Goal: Task Accomplishment & Management: Complete application form

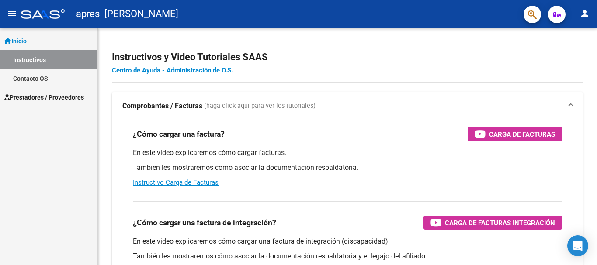
click at [40, 95] on span "Prestadores / Proveedores" at bounding box center [44, 98] width 80 height 10
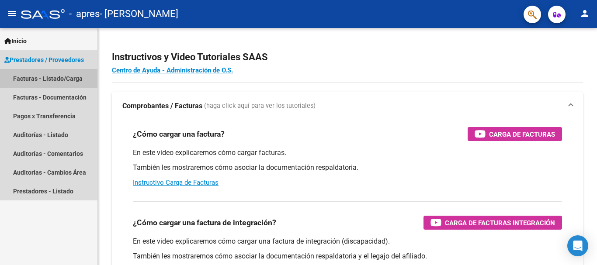
click at [47, 73] on link "Facturas - Listado/Carga" at bounding box center [49, 78] width 98 height 19
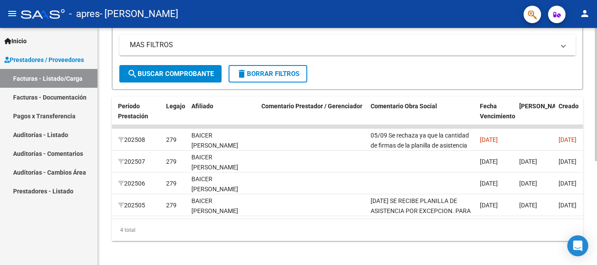
scroll to position [0, 1144]
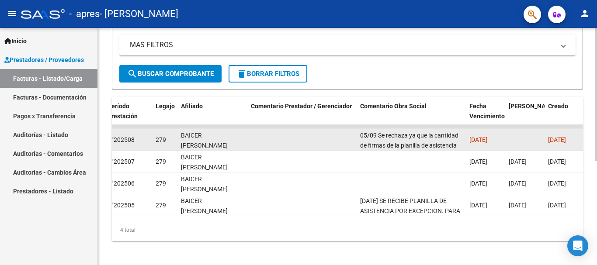
click at [429, 141] on div "05/09 Se rechaza ya que la cantidad de firmas de la planilla de asistencia no c…" at bounding box center [411, 140] width 102 height 18
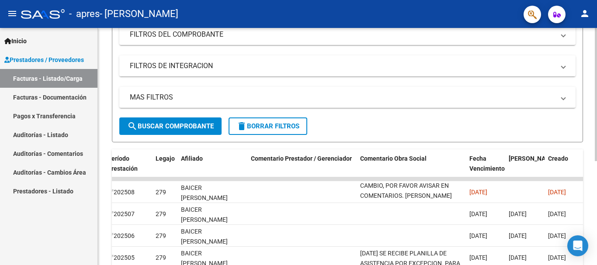
scroll to position [0, 0]
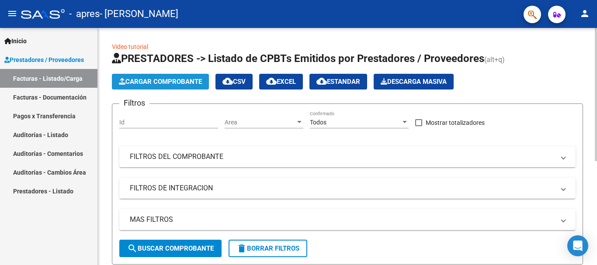
click at [172, 84] on span "Cargar Comprobante" at bounding box center [160, 82] width 83 height 8
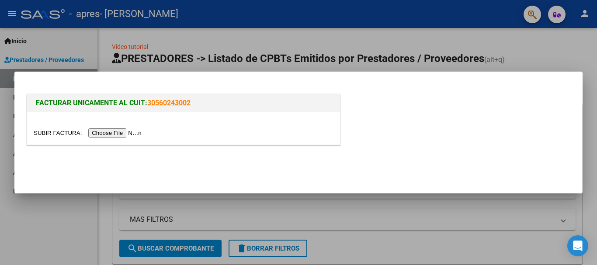
click at [120, 133] on input "file" at bounding box center [89, 133] width 111 height 9
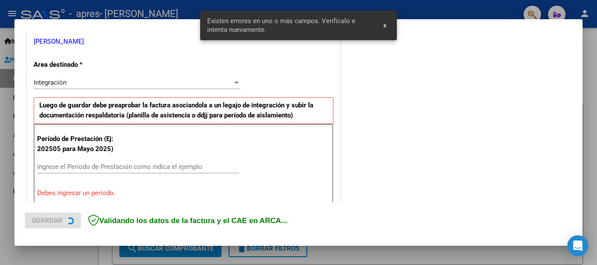
scroll to position [202, 0]
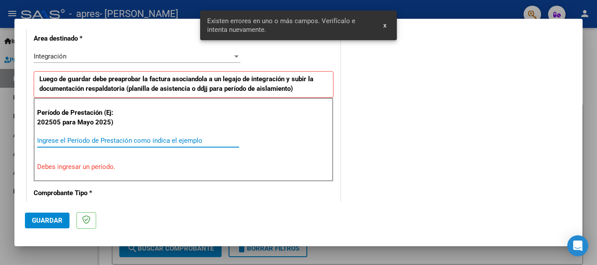
click at [163, 143] on input "Ingrese el Período de Prestación como indica el ejemplo" at bounding box center [138, 141] width 202 height 8
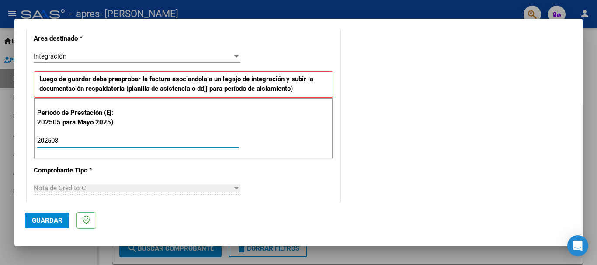
type input "202508"
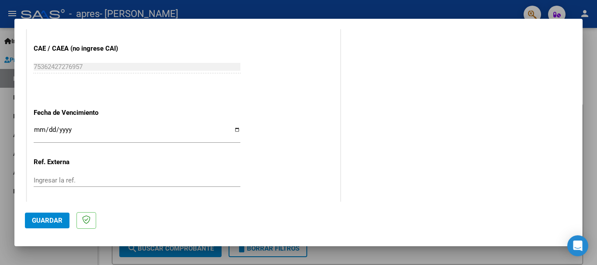
scroll to position [552, 0]
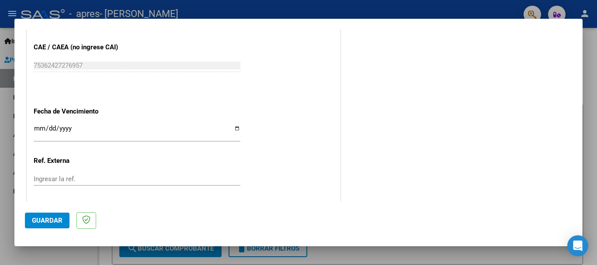
click at [105, 133] on input "Ingresar la fecha" at bounding box center [137, 132] width 207 height 14
click at [90, 128] on input "Ingresar la fecha" at bounding box center [137, 132] width 207 height 14
click at [40, 128] on input "Ingresar la fecha" at bounding box center [137, 132] width 207 height 14
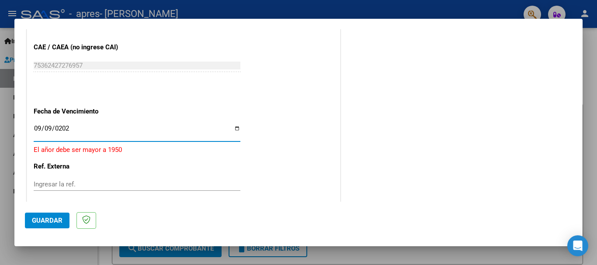
type input "[DATE]"
click at [202, 185] on div "Ingresar la ref." at bounding box center [137, 179] width 207 height 13
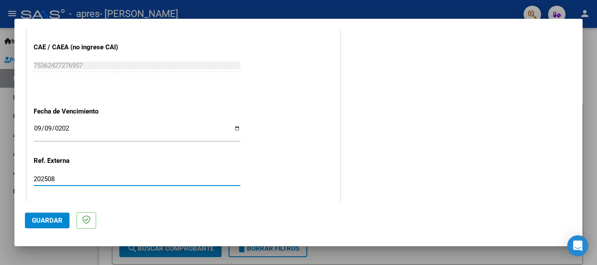
type input "202508"
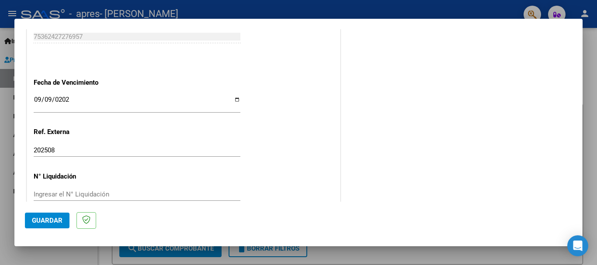
scroll to position [597, 0]
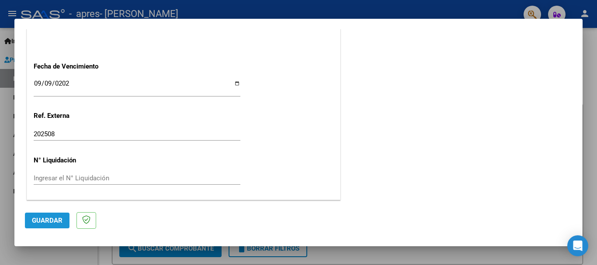
click at [55, 220] on span "Guardar" at bounding box center [47, 221] width 31 height 8
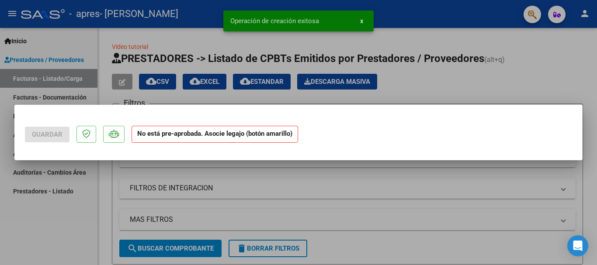
scroll to position [0, 0]
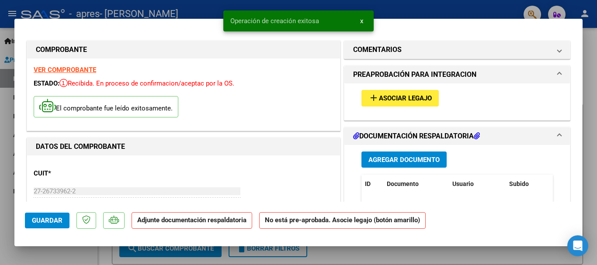
click at [372, 97] on mat-icon "add" at bounding box center [374, 98] width 10 height 10
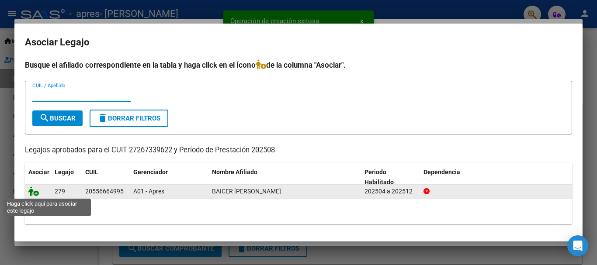
click at [35, 192] on icon at bounding box center [33, 192] width 10 height 10
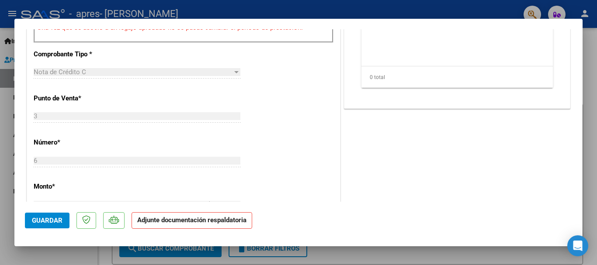
scroll to position [350, 0]
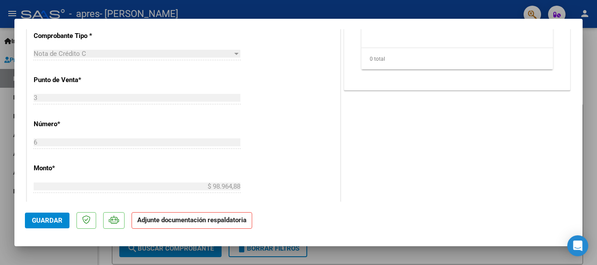
click at [48, 220] on span "Guardar" at bounding box center [47, 221] width 31 height 8
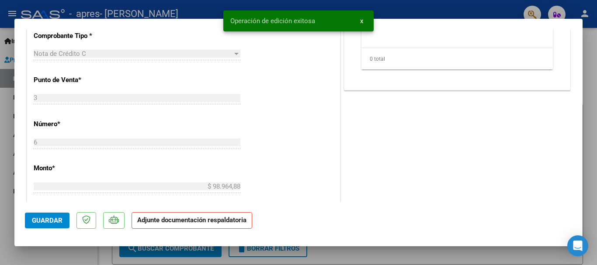
click at [104, 251] on div at bounding box center [298, 132] width 597 height 265
type input "$ 0,00"
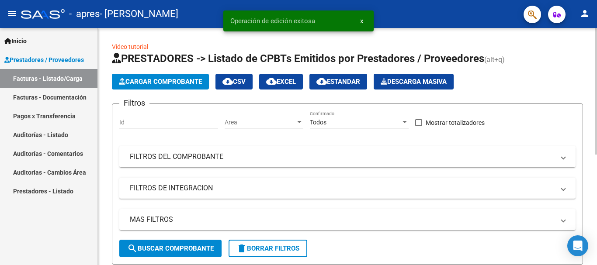
scroll to position [0, 0]
click at [188, 87] on button "Cargar Comprobante" at bounding box center [160, 82] width 97 height 16
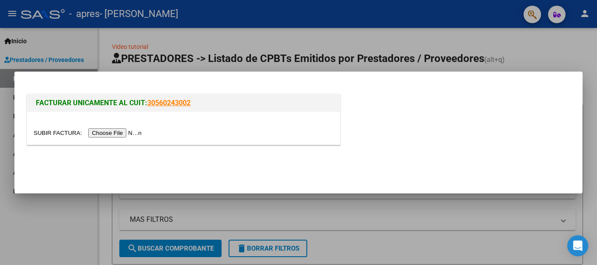
click at [126, 134] on input "file" at bounding box center [89, 133] width 111 height 9
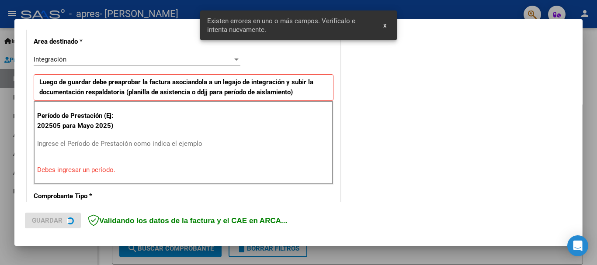
scroll to position [218, 0]
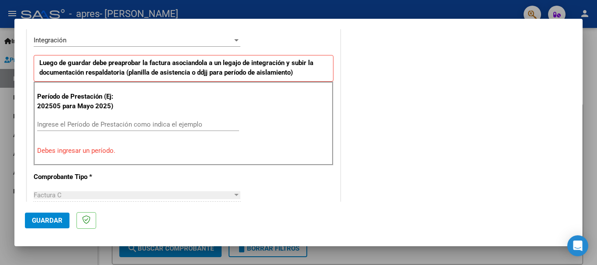
click at [109, 128] on input "Ingrese el Período de Prestación como indica el ejemplo" at bounding box center [138, 125] width 202 height 8
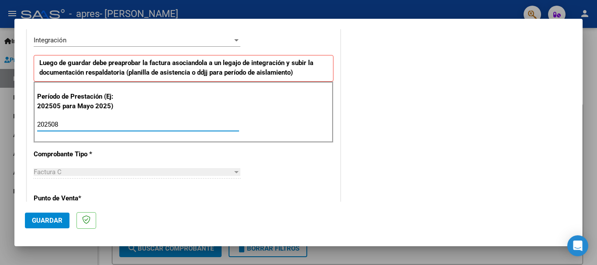
type input "202508"
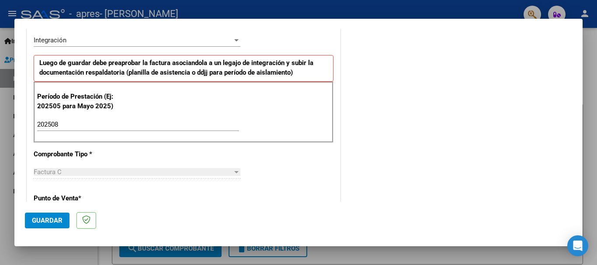
scroll to position [568, 0]
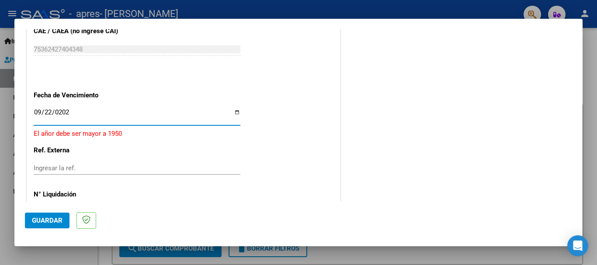
type input "[DATE]"
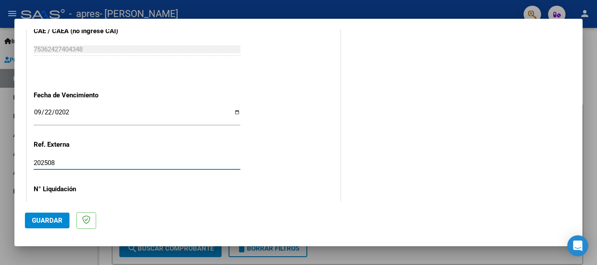
type input "202508"
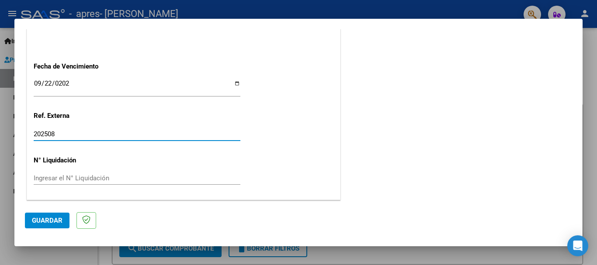
click at [48, 225] on button "Guardar" at bounding box center [47, 221] width 45 height 16
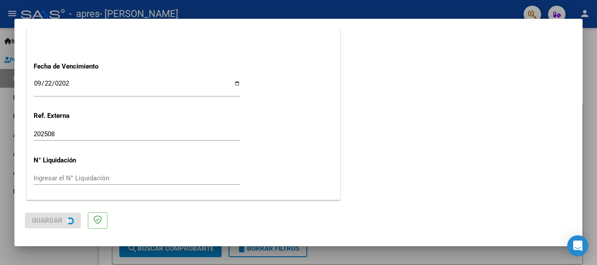
scroll to position [0, 0]
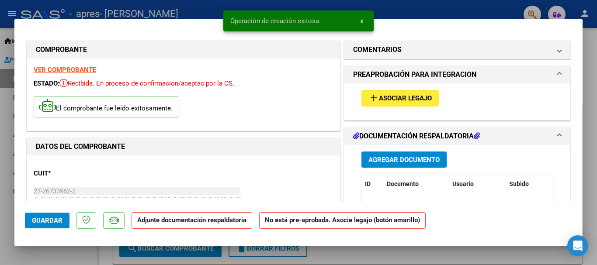
click at [385, 99] on span "Asociar Legajo" at bounding box center [405, 99] width 53 height 8
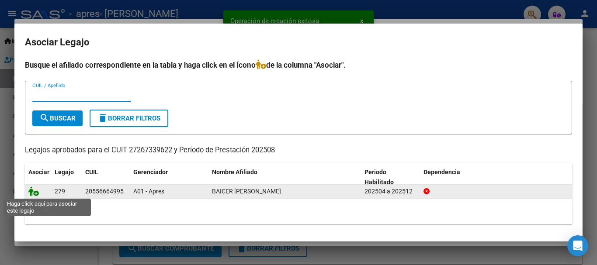
click at [37, 195] on icon at bounding box center [33, 192] width 10 height 10
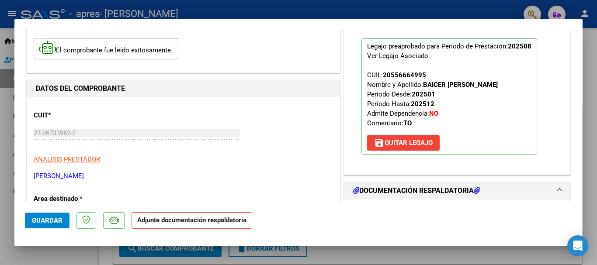
scroll to position [175, 0]
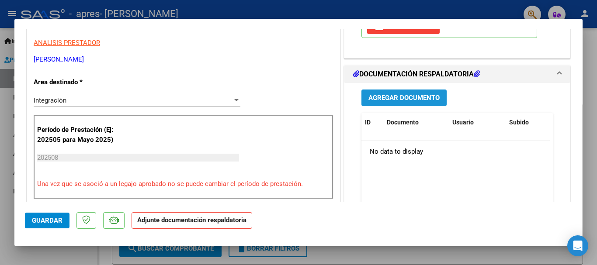
click at [410, 103] on button "Agregar Documento" at bounding box center [404, 98] width 85 height 16
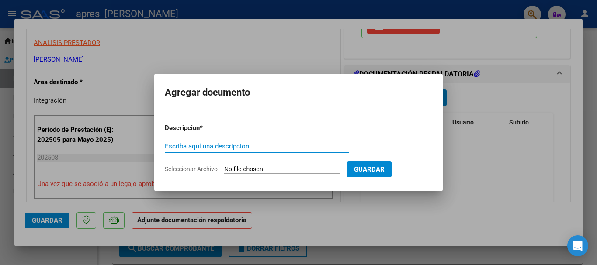
click at [250, 143] on input "Escriba aquí una descripcion" at bounding box center [257, 147] width 185 height 8
type input "factura"
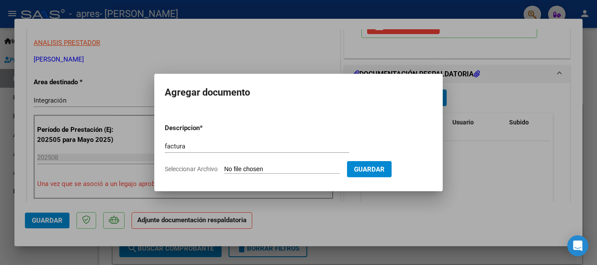
click at [265, 169] on input "Seleccionar Archivo" at bounding box center [282, 170] width 116 height 8
type input "C:\fakepath\27267339622_011_00003_00000063.pdf"
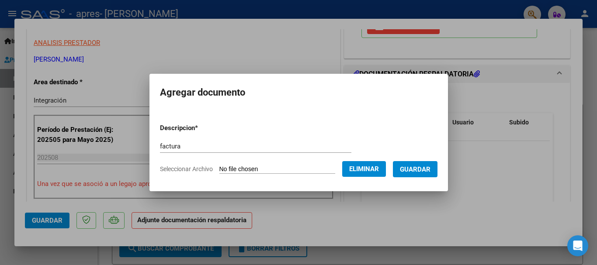
click at [415, 173] on span "Guardar" at bounding box center [415, 170] width 31 height 8
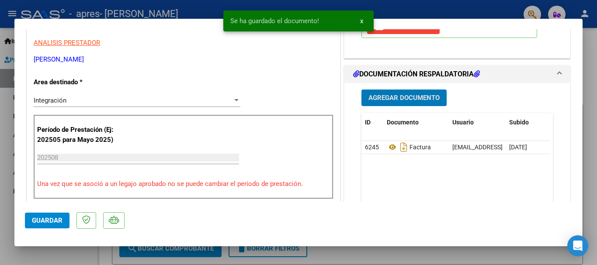
click at [391, 101] on span "Agregar Documento" at bounding box center [404, 98] width 71 height 8
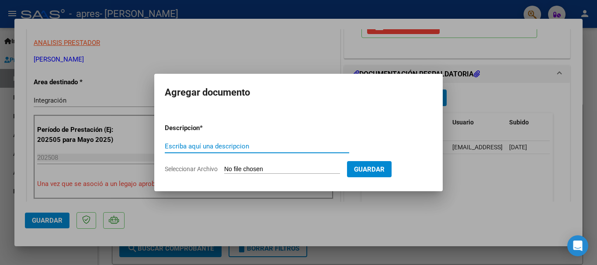
click at [239, 143] on input "Escriba aquí una descripcion" at bounding box center [257, 147] width 185 height 8
type input "planilla"
click at [258, 174] on input "Seleccionar Archivo" at bounding box center [282, 170] width 116 height 8
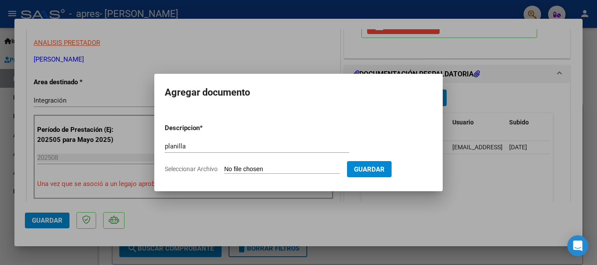
type input "C:\fakepath\Baicer to26082025.pdf"
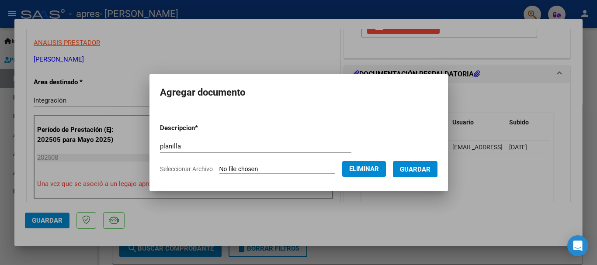
click at [416, 167] on span "Guardar" at bounding box center [415, 170] width 31 height 8
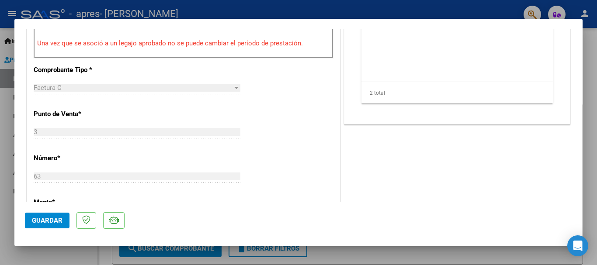
scroll to position [394, 0]
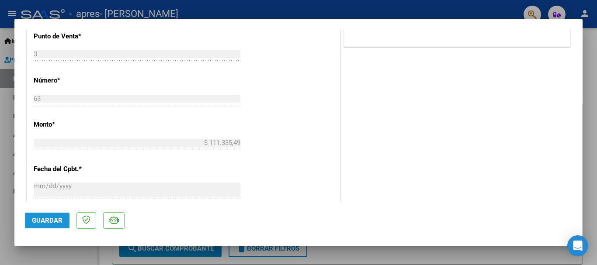
click at [56, 219] on span "Guardar" at bounding box center [47, 221] width 31 height 8
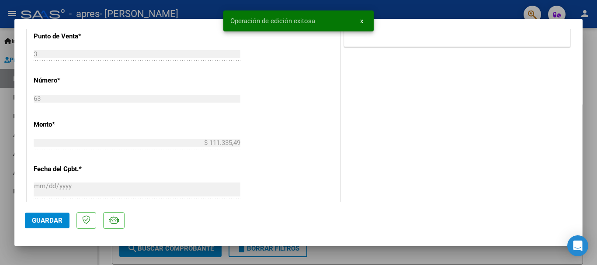
click at [106, 258] on div at bounding box center [298, 132] width 597 height 265
type input "$ 0,00"
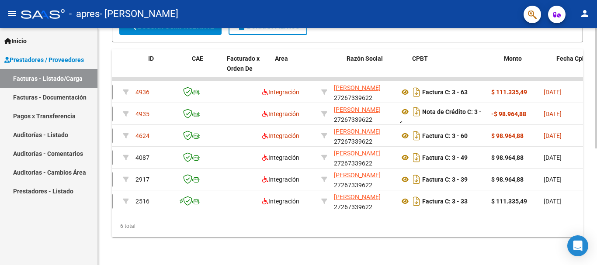
scroll to position [0, 0]
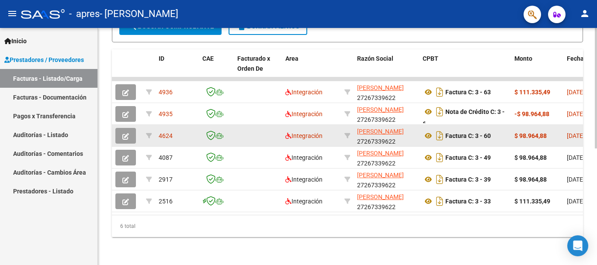
click at [123, 133] on icon "button" at bounding box center [125, 136] width 7 height 7
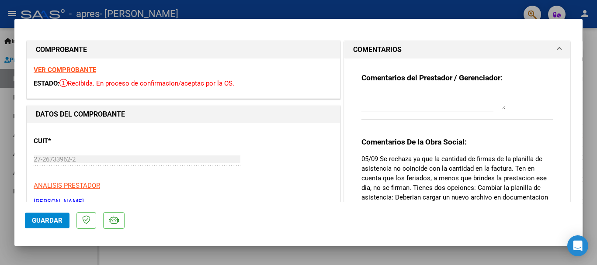
click at [369, 103] on textarea at bounding box center [434, 100] width 144 height 17
type textarea "R"
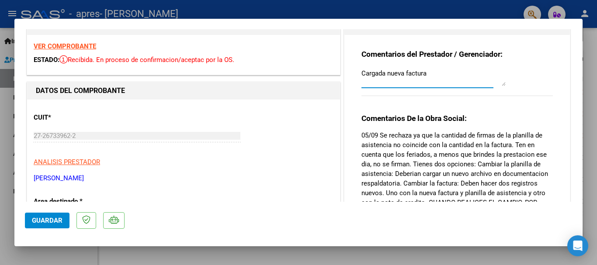
scroll to position [44, 0]
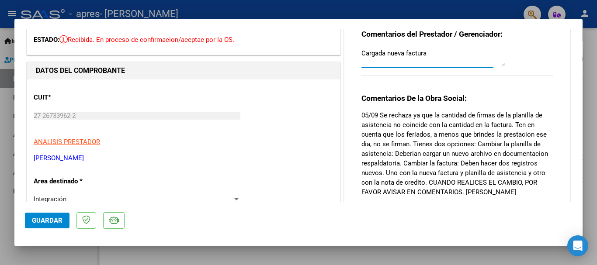
type textarea "Cargada nueva factura"
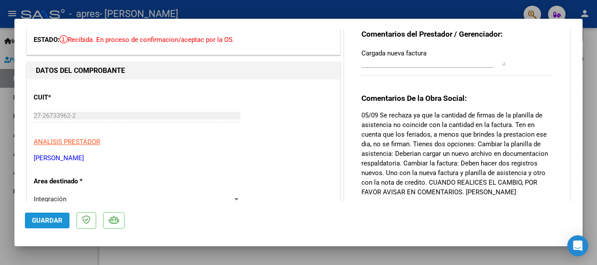
click at [57, 224] on span "Guardar" at bounding box center [47, 221] width 31 height 8
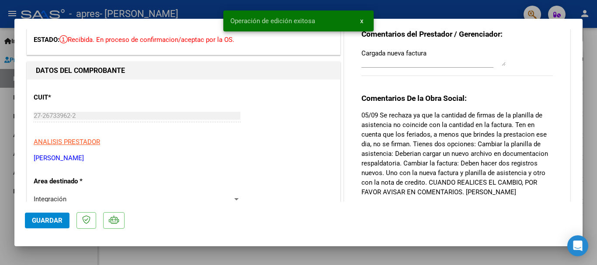
click at [113, 260] on div at bounding box center [298, 132] width 597 height 265
type input "$ 0,00"
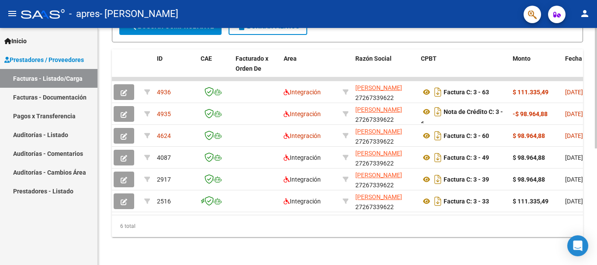
scroll to position [0, 0]
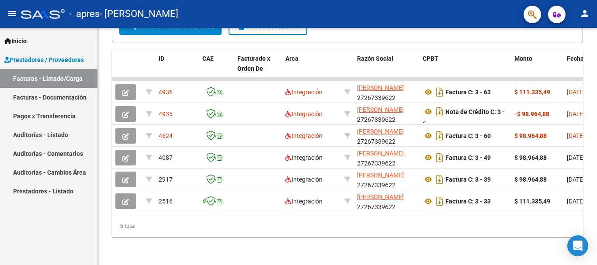
click at [45, 96] on link "Facturas - Documentación" at bounding box center [49, 97] width 98 height 19
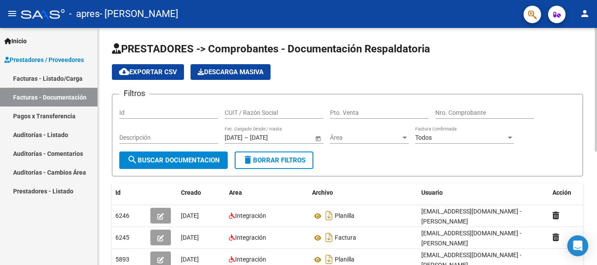
scroll to position [44, 0]
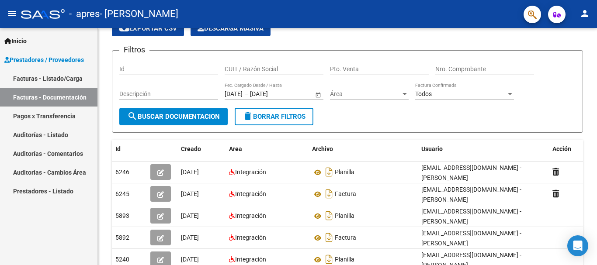
click at [36, 76] on link "Facturas - Listado/Carga" at bounding box center [49, 78] width 98 height 19
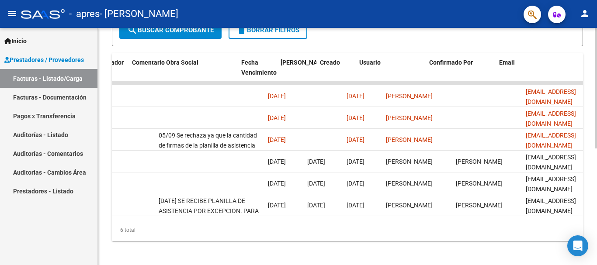
scroll to position [0, 1372]
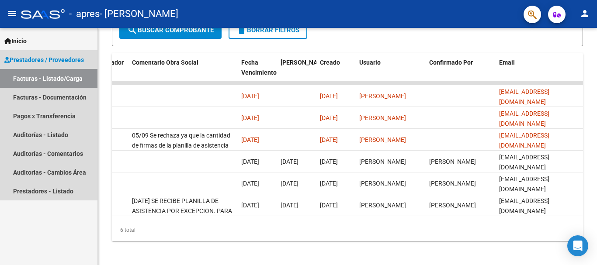
click at [43, 59] on span "Prestadores / Proveedores" at bounding box center [44, 60] width 80 height 10
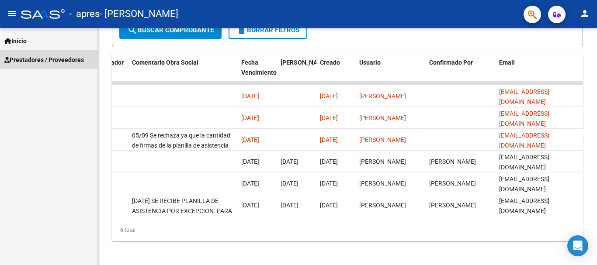
click at [43, 59] on span "Prestadores / Proveedores" at bounding box center [44, 60] width 80 height 10
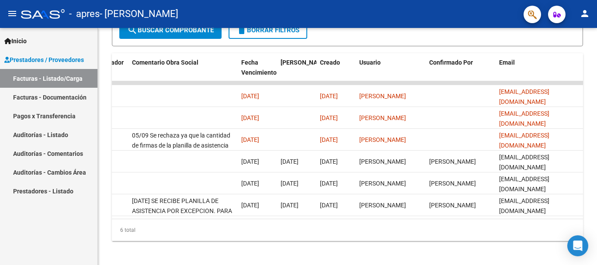
click at [53, 76] on link "Facturas - Listado/Carga" at bounding box center [49, 78] width 98 height 19
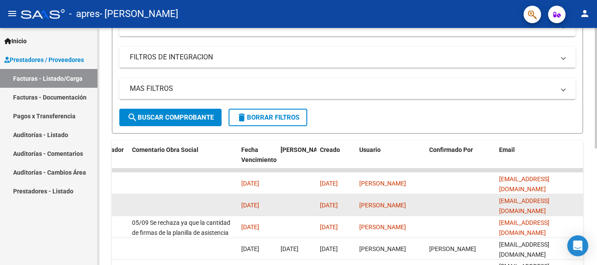
scroll to position [219, 0]
